Goal: Task Accomplishment & Management: Manage account settings

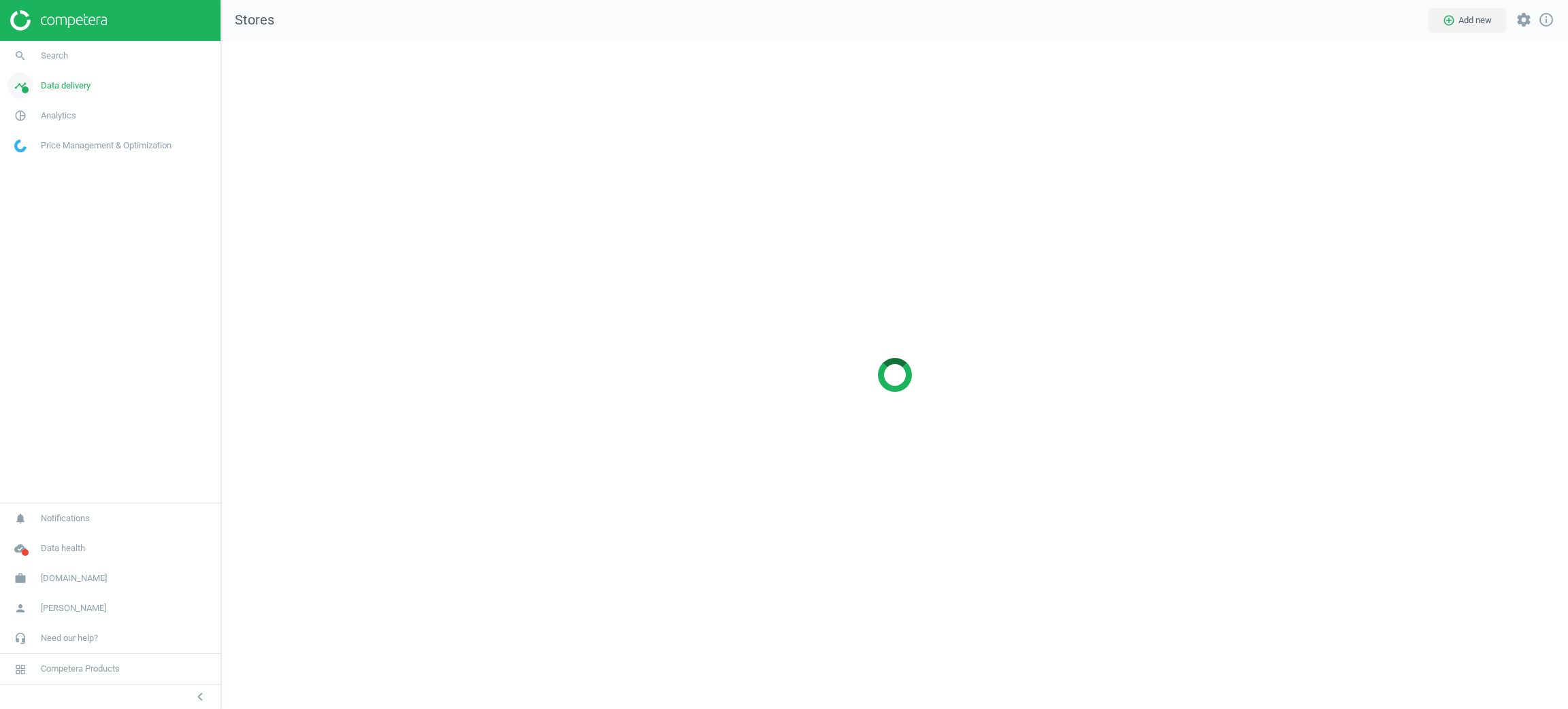
scroll to position [700, 1379]
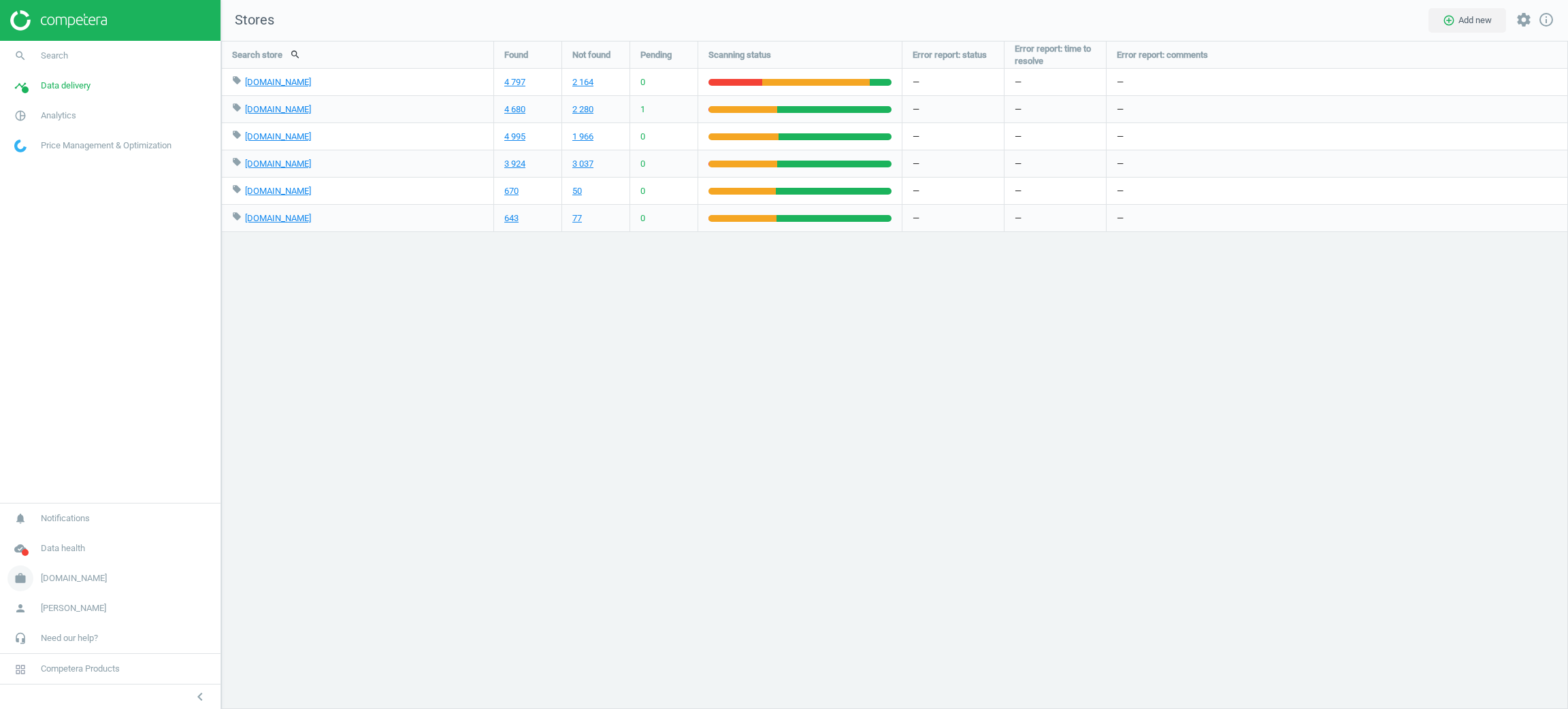
click at [83, 570] on link "work [DOMAIN_NAME]" at bounding box center [110, 578] width 221 height 30
click at [47, 538] on span "Switch campaign" at bounding box center [45, 538] width 61 height 11
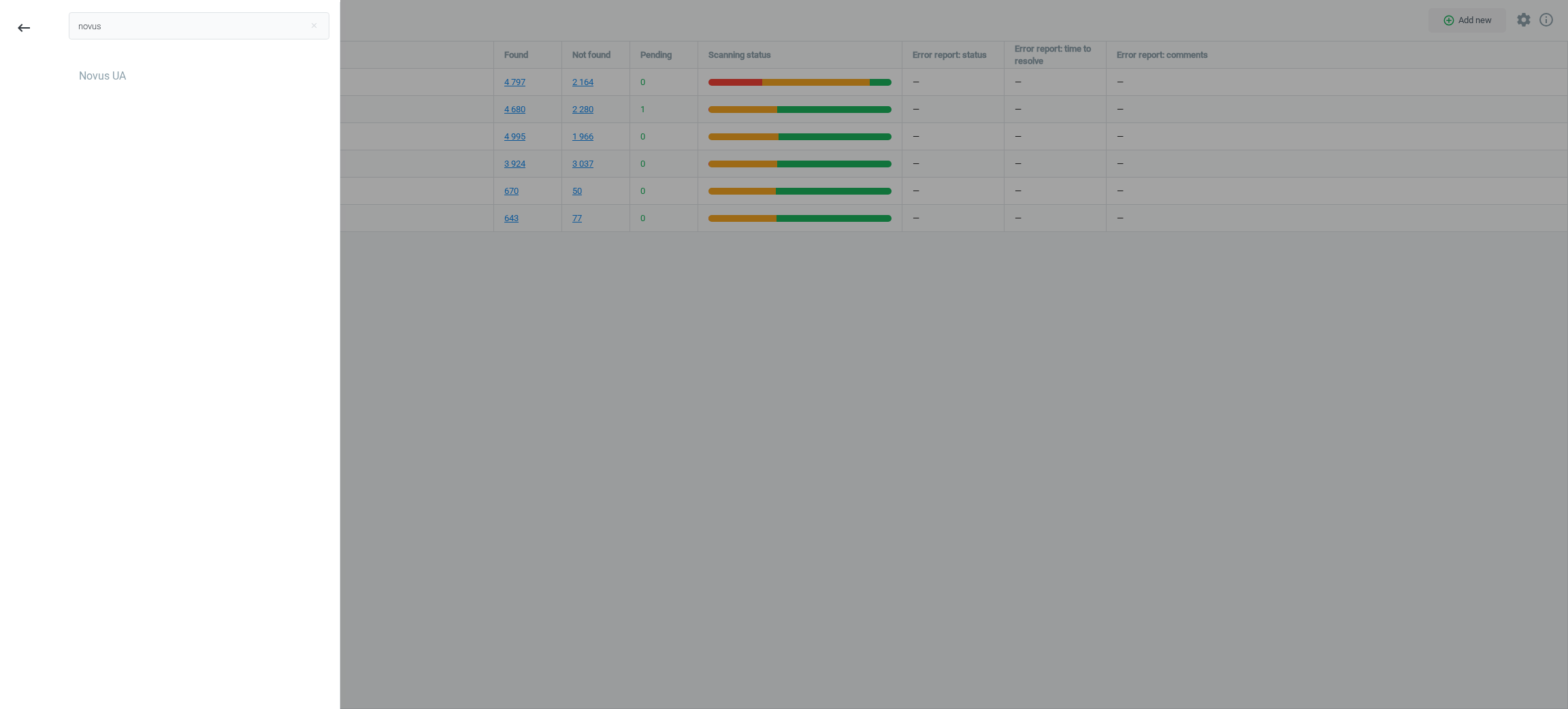
type input "novus"
click at [149, 61] on div "Novus UA" at bounding box center [199, 99] width 281 height 82
click at [153, 71] on div "Novus UA" at bounding box center [198, 76] width 260 height 22
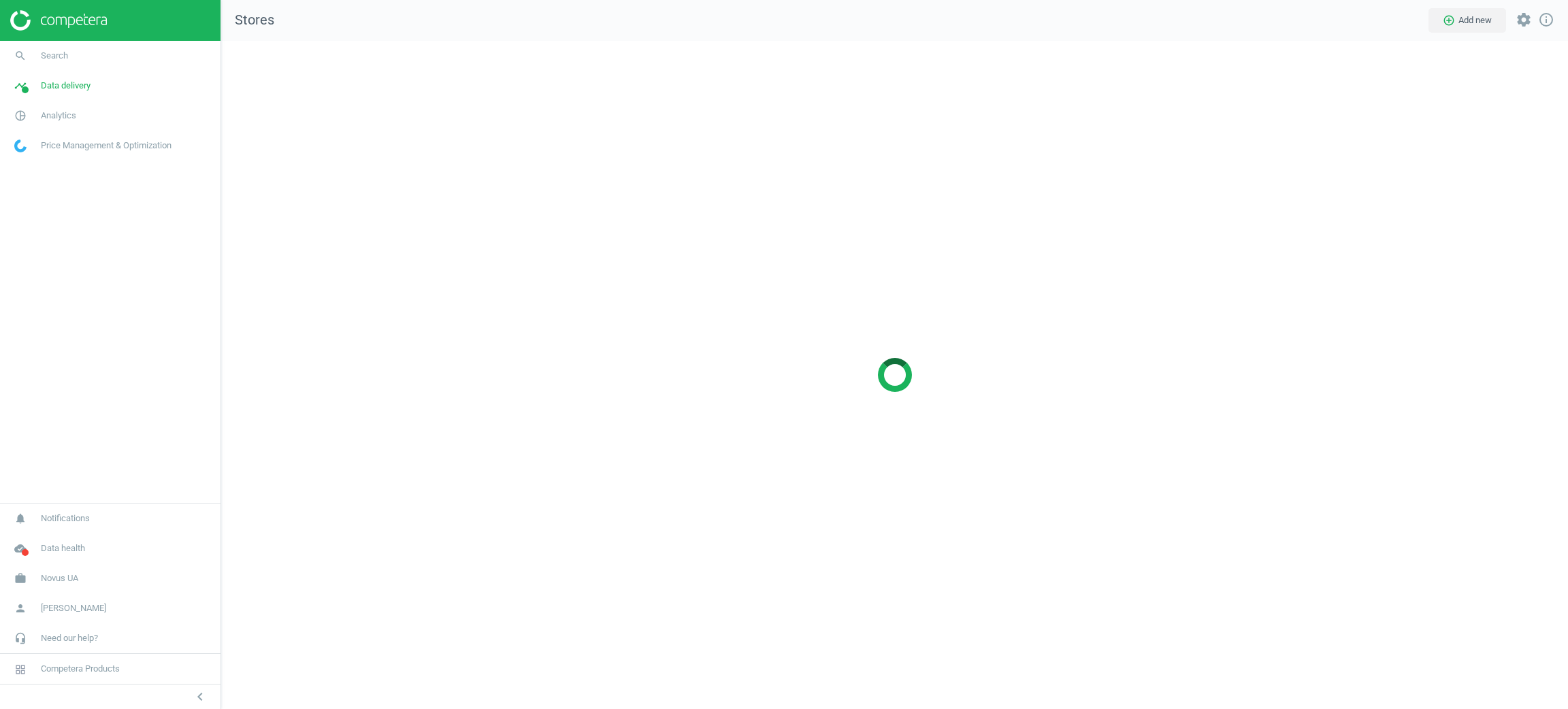
scroll to position [700, 1379]
